Goal: Information Seeking & Learning: Understand process/instructions

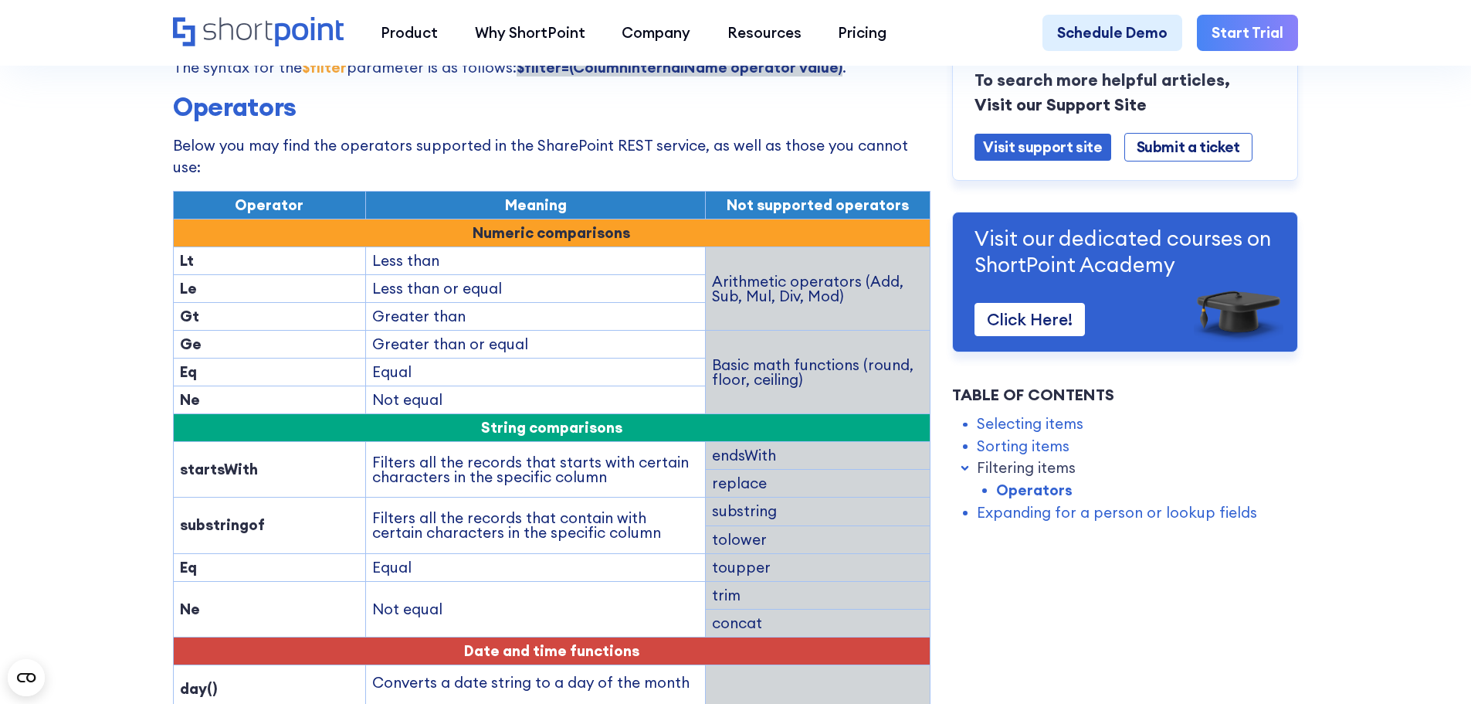
scroll to position [2163, 0]
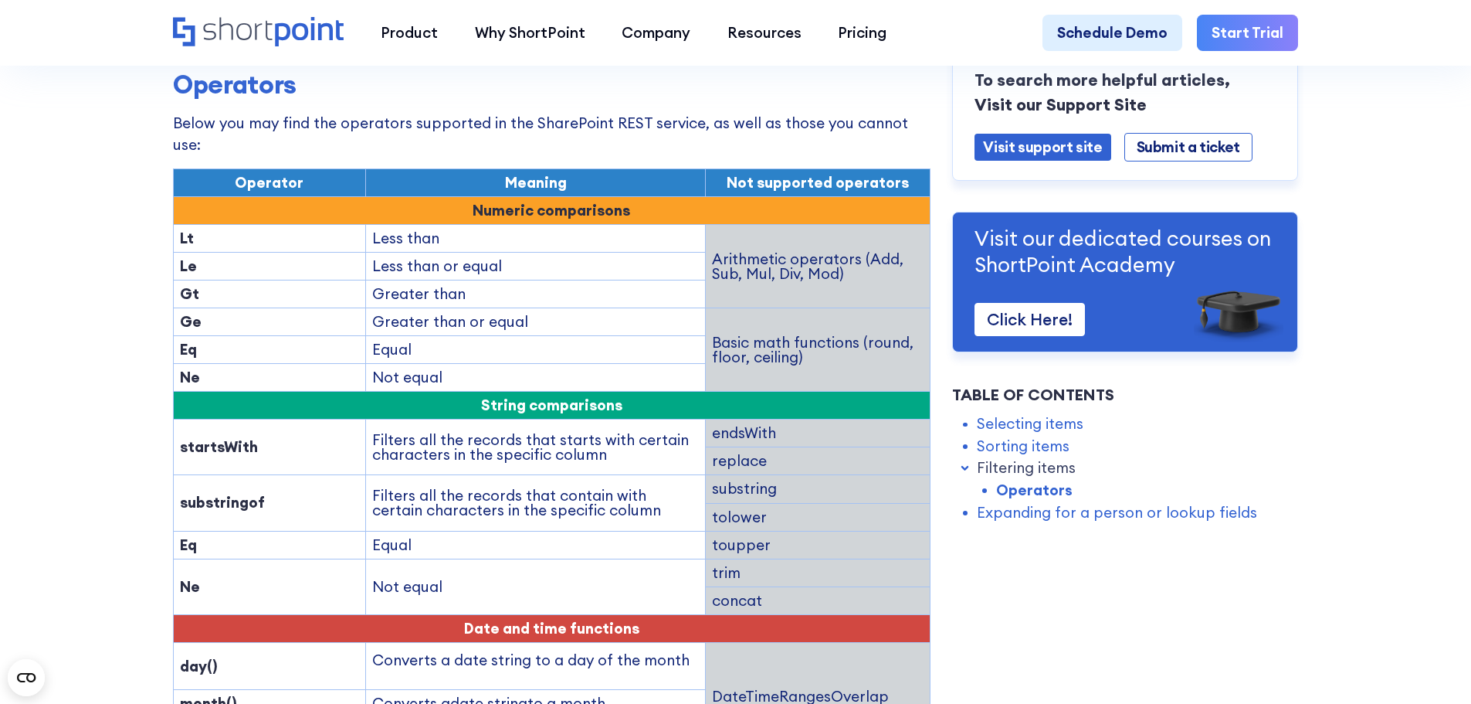
click at [394, 475] on td "Filters all the records that contain with certain characters in the specific co…" at bounding box center [536, 503] width 340 height 56
drag, startPoint x: 394, startPoint y: 449, endPoint x: 603, endPoint y: 465, distance: 209.9
click at [603, 475] on td "Filters all the records that contain with certain characters in the specific co…" at bounding box center [536, 503] width 340 height 56
click at [602, 475] on td "Filters all the records that contain with certain characters in the specific co…" at bounding box center [536, 503] width 340 height 56
click at [375, 419] on td "Filters all the records that starts with certain characters in the specific col…" at bounding box center [536, 447] width 340 height 56
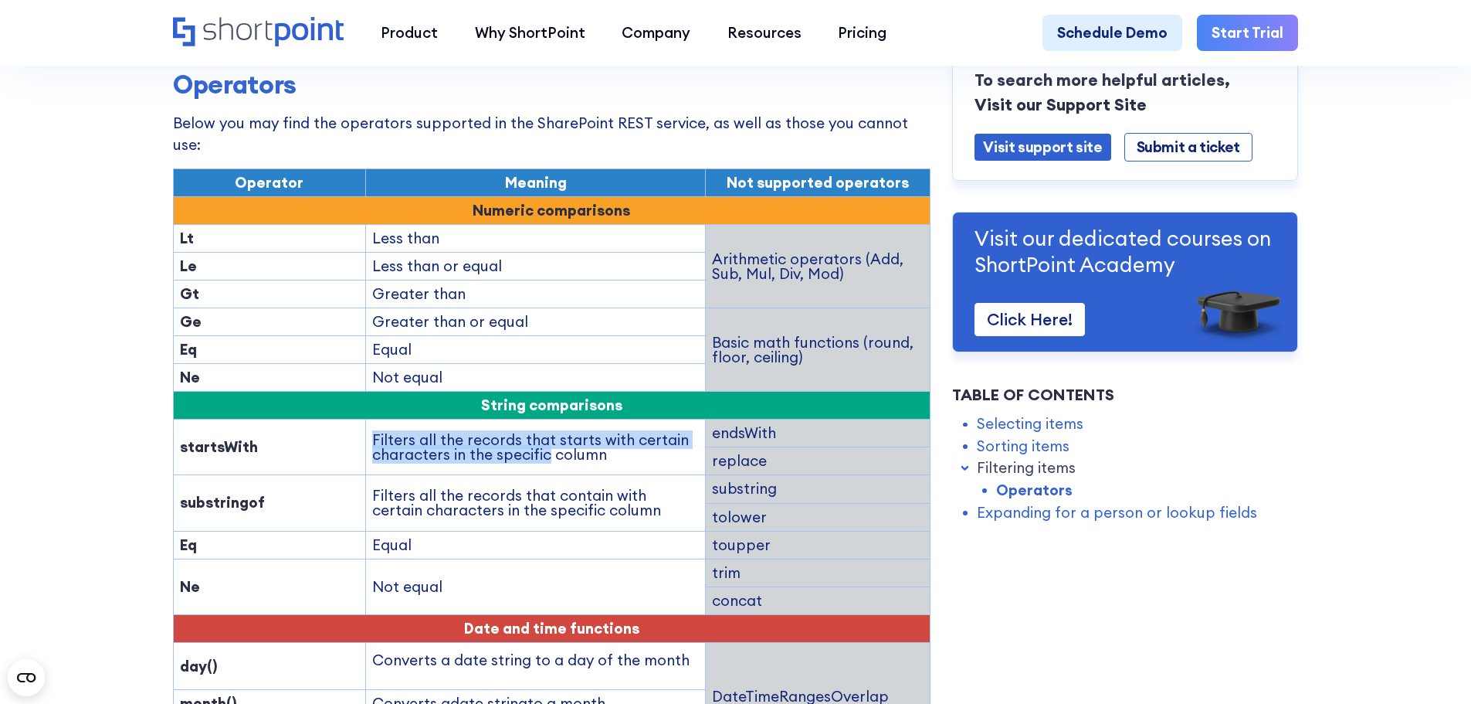
drag, startPoint x: 375, startPoint y: 388, endPoint x: 542, endPoint y: 399, distance: 167.2
click at [542, 419] on td "Filters all the records that starts with certain characters in the specific col…" at bounding box center [536, 447] width 340 height 56
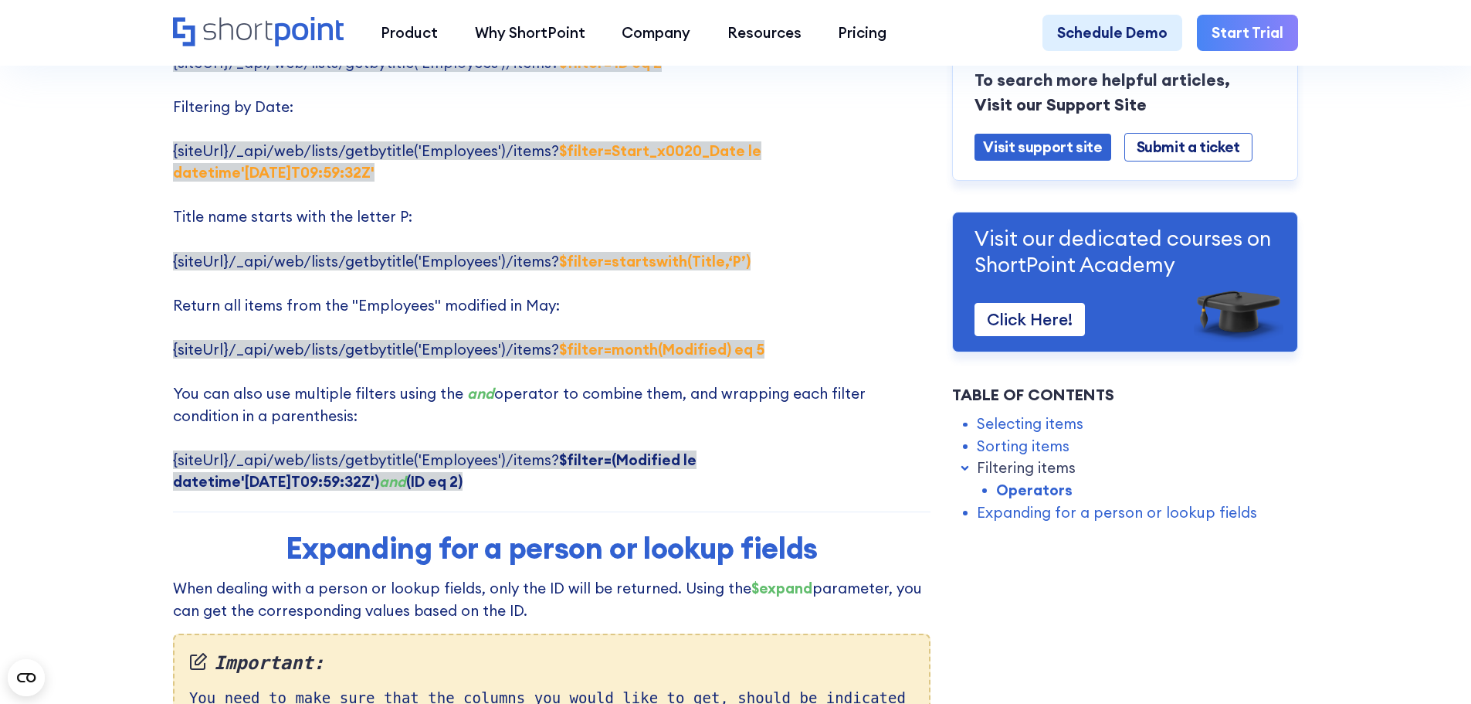
scroll to position [3244, 0]
